Goal: Task Accomplishment & Management: Use online tool/utility

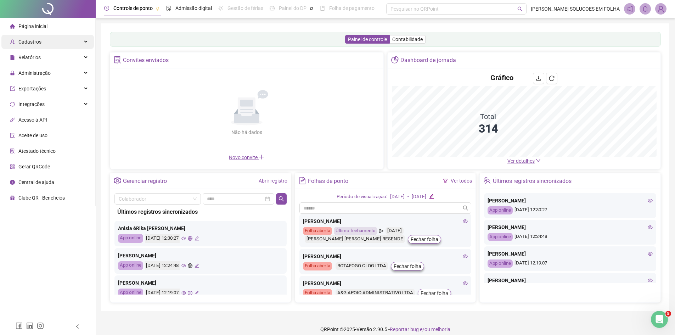
click at [50, 42] on div "Cadastros" at bounding box center [47, 42] width 93 height 14
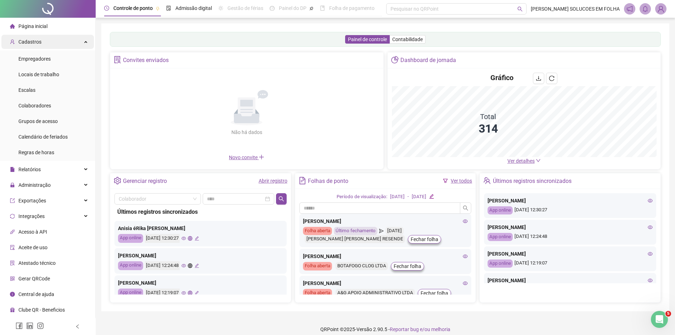
click at [47, 45] on div "Cadastros" at bounding box center [47, 42] width 93 height 14
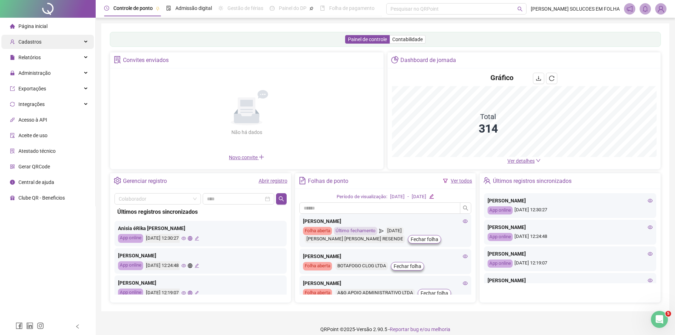
click at [47, 45] on div "Cadastros" at bounding box center [47, 42] width 93 height 14
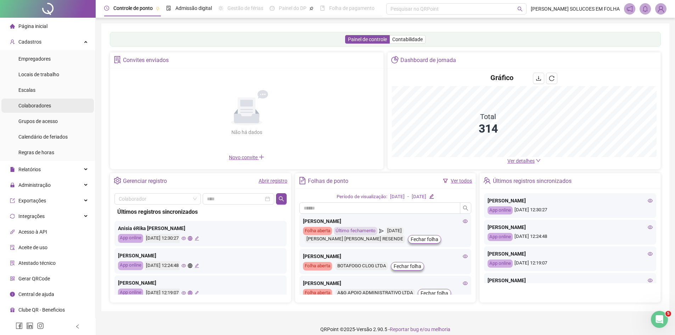
click at [50, 104] on span "Colaboradores" at bounding box center [34, 106] width 33 height 6
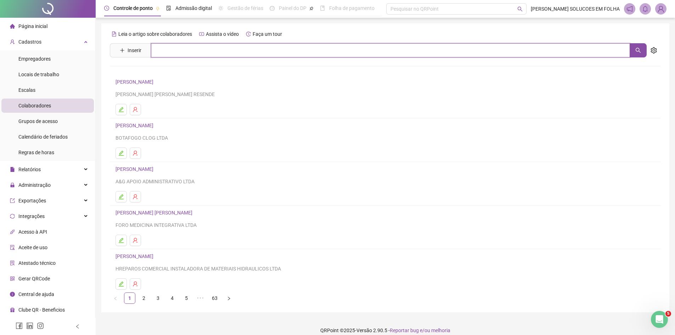
click at [166, 48] on input "text" at bounding box center [390, 50] width 479 height 14
type input "**********"
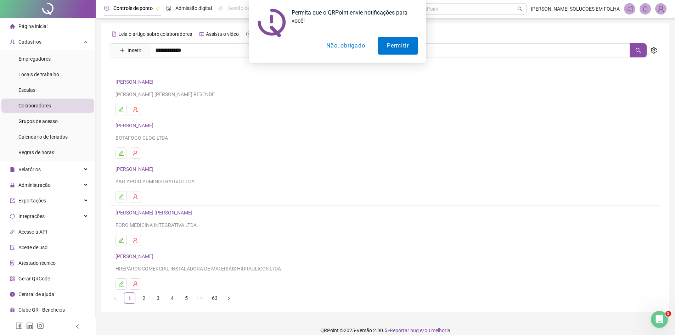
click at [332, 43] on button "Não, obrigado" at bounding box center [346, 46] width 56 height 18
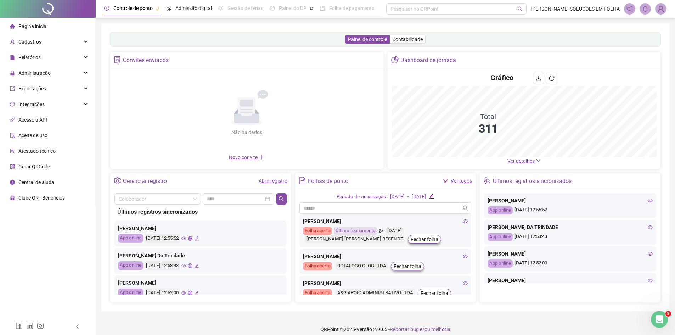
click at [49, 58] on div "Relatórios" at bounding box center [47, 57] width 93 height 14
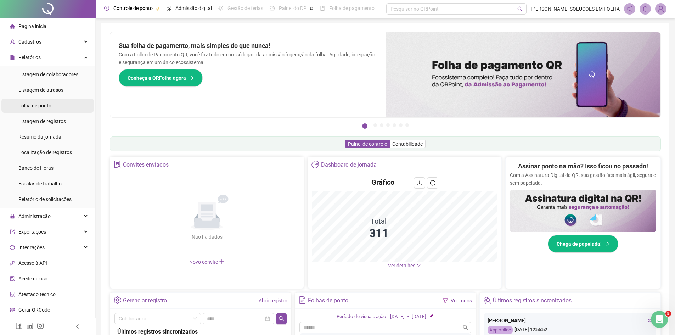
click at [46, 107] on span "Folha de ponto" at bounding box center [34, 106] width 33 height 6
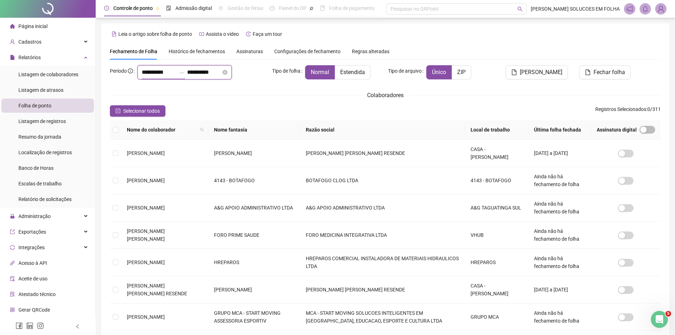
click at [148, 76] on input "**********" at bounding box center [159, 72] width 34 height 9
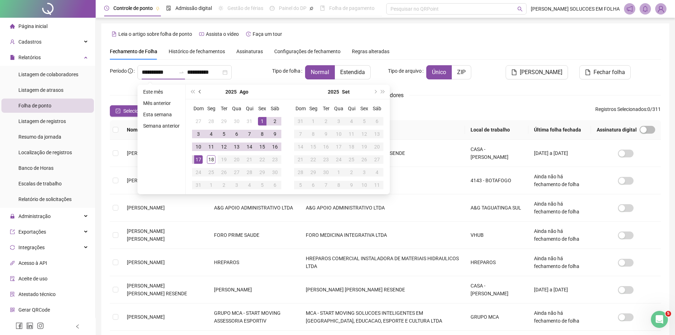
click at [202, 95] on button "prev-year" at bounding box center [200, 92] width 8 height 14
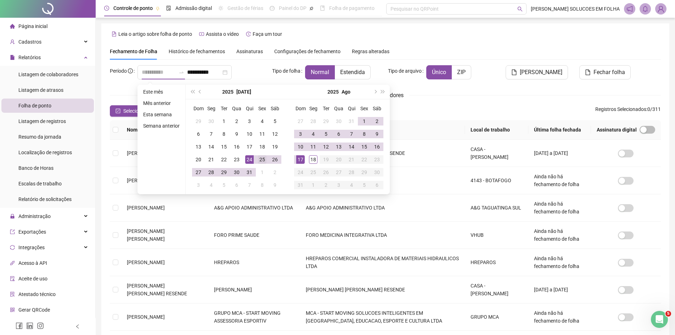
type input "**********"
click at [262, 161] on div "25" at bounding box center [262, 159] width 9 height 9
type input "**********"
click at [303, 159] on div "17" at bounding box center [300, 159] width 9 height 9
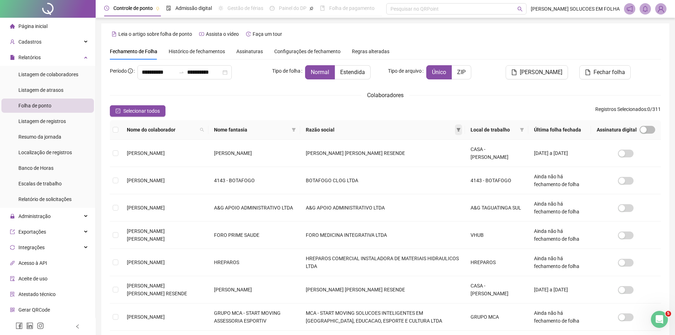
click at [457, 129] on icon "filter" at bounding box center [459, 130] width 4 height 4
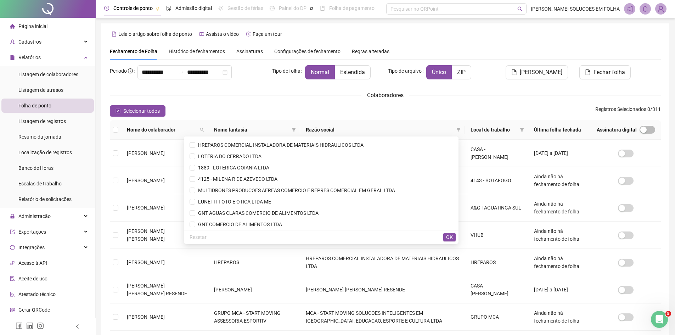
scroll to position [567, 0]
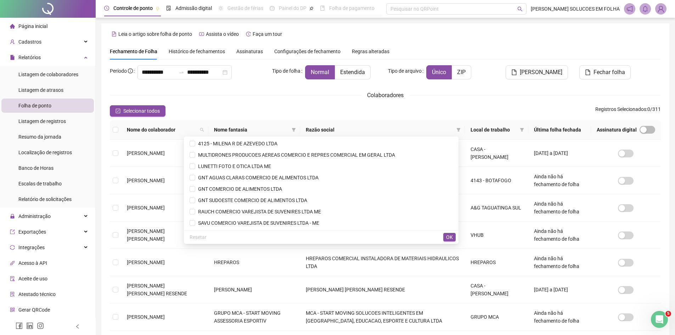
click at [273, 97] on div "Colaboradores" at bounding box center [385, 95] width 551 height 9
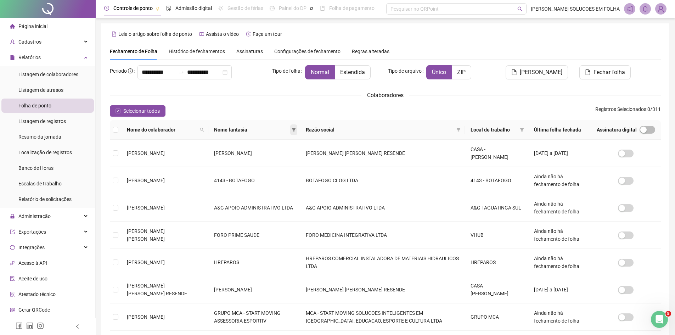
click at [296, 131] on icon "filter" at bounding box center [294, 130] width 4 height 4
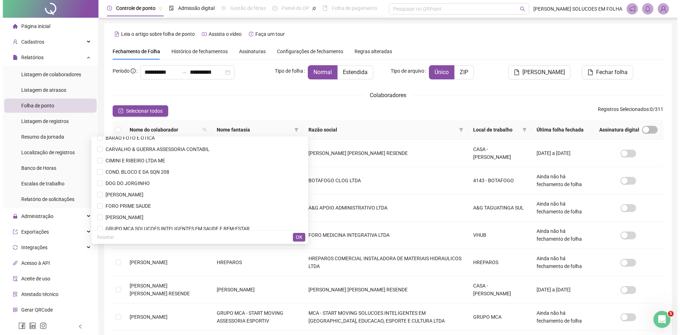
scroll to position [590, 0]
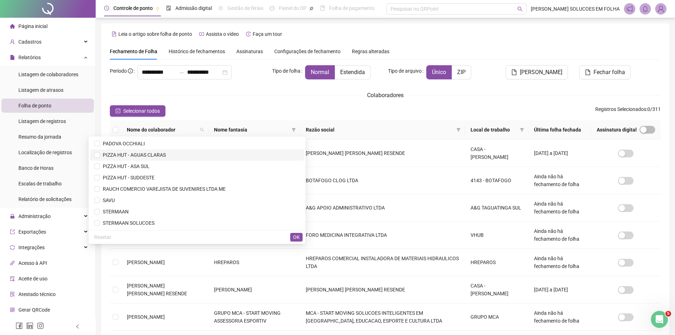
click at [134, 155] on span "PIZZA HUT - AGUAS CLARAS" at bounding box center [133, 155] width 66 height 6
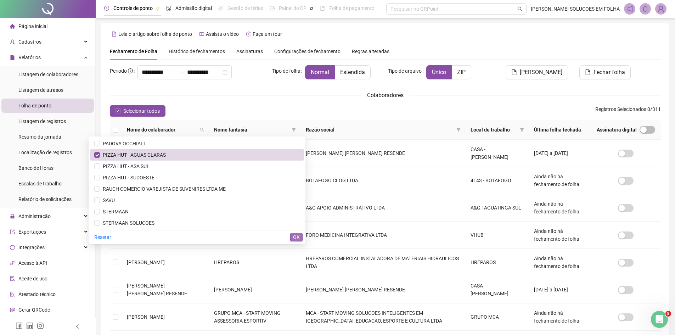
click at [297, 238] on span "OK" at bounding box center [296, 237] width 7 height 8
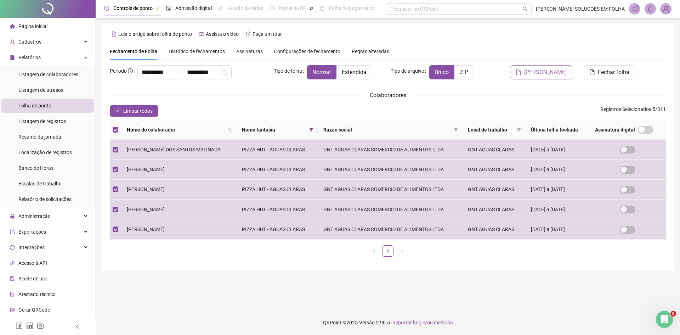
click at [552, 75] on span "Gerar espelho" at bounding box center [546, 72] width 43 height 9
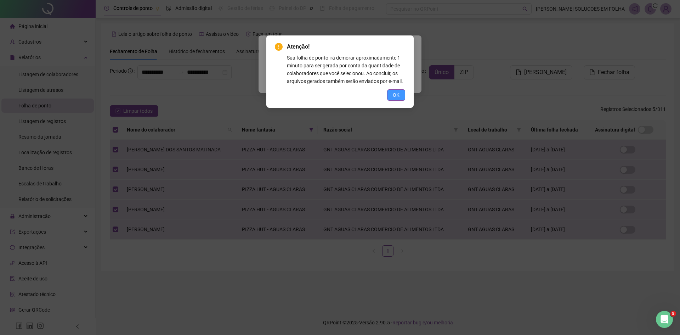
click at [391, 91] on button "OK" at bounding box center [396, 94] width 18 height 11
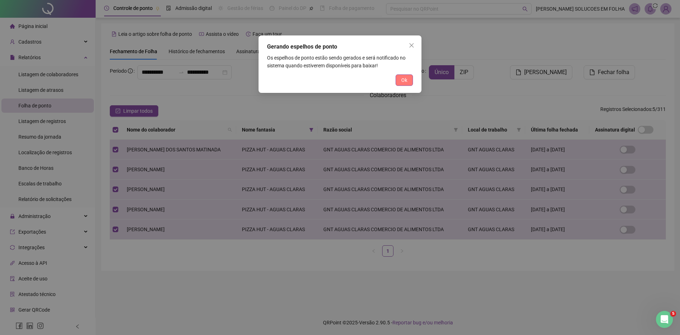
click at [404, 80] on span "Ok" at bounding box center [405, 80] width 6 height 8
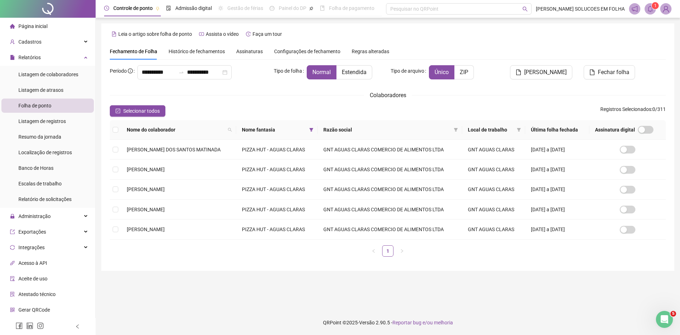
click at [655, 7] on span "1" at bounding box center [656, 5] width 2 height 5
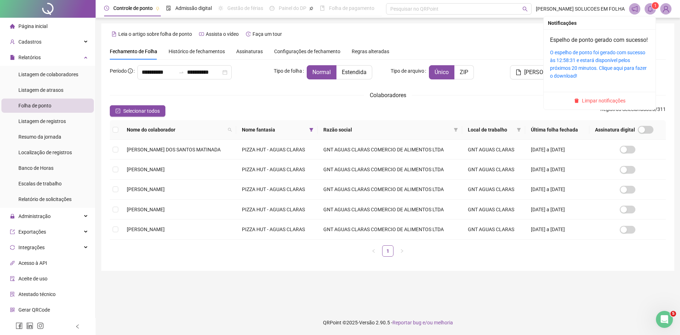
click at [592, 64] on div "O espelho de ponto foi gerado com sucesso às 12:58:31 e estará disponível pelos…" at bounding box center [599, 64] width 99 height 31
click at [583, 74] on link "O espelho de ponto foi gerado com sucesso às 12:58:31 e estará disponível pelos…" at bounding box center [598, 64] width 97 height 29
